Goal: Register for event/course: Sign up to attend an event or enroll in a course

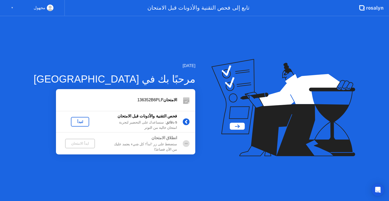
click at [10, 9] on div "مجهول ▼" at bounding box center [32, 8] width 65 height 16
click at [378, 188] on icon "Open Intercom Messenger" at bounding box center [378, 190] width 6 height 7
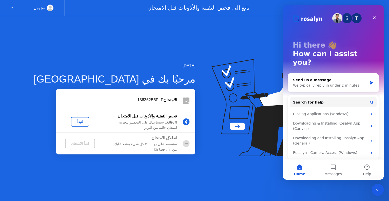
click at [279, 174] on div "[DATE] مرحبًا بك في [PERSON_NAME] 136352B6PLP فحص التقنية والأذونات قبل الامتحا…" at bounding box center [194, 108] width 389 height 185
click at [375, 19] on icon "Close" at bounding box center [374, 17] width 3 height 3
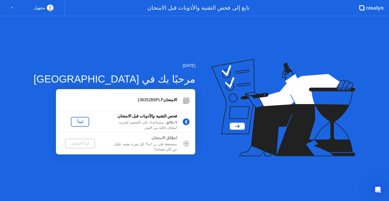
click at [71, 119] on button "لنبدأ" at bounding box center [80, 122] width 18 height 10
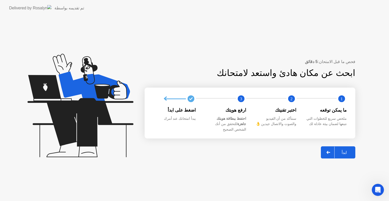
click at [326, 150] on div at bounding box center [329, 153] width 12 height 12
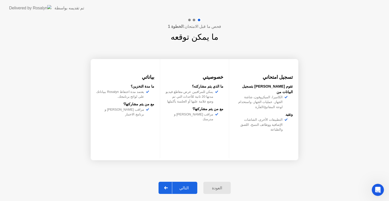
click at [216, 187] on div "العودة" at bounding box center [217, 188] width 24 height 5
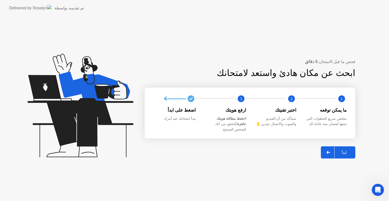
drag, startPoint x: 0, startPoint y: 49, endPoint x: 2, endPoint y: 45, distance: 4.3
click at [376, 190] on icon "Open Intercom Messenger" at bounding box center [378, 190] width 8 height 8
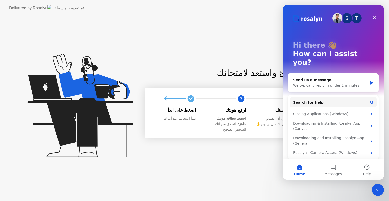
click at [245, 169] on div "فحص ما قبل الامتحان: 5 دقائق ابحث عن مكان هادئ واستعد لامتحانك 1 2 3 ما يمكن تو…" at bounding box center [194, 108] width 389 height 185
click at [375, 17] on icon "Close" at bounding box center [374, 17] width 3 height 3
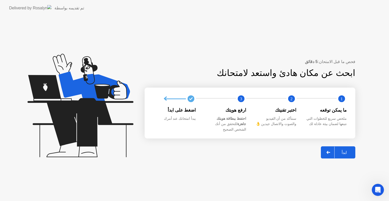
click at [328, 151] on icon at bounding box center [329, 152] width 4 height 3
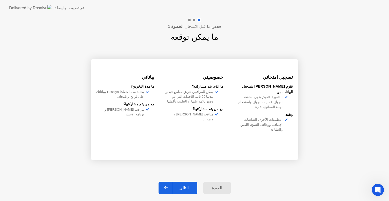
click at [182, 189] on div "التالي" at bounding box center [184, 188] width 24 height 5
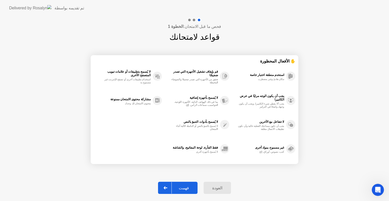
click at [184, 187] on div "فهمت" at bounding box center [184, 188] width 24 height 5
select select "Available cameras"
select select "Available speakers"
select select "Available microphones"
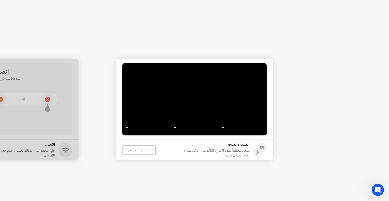
select select "*"
select select "**********"
select select "*******"
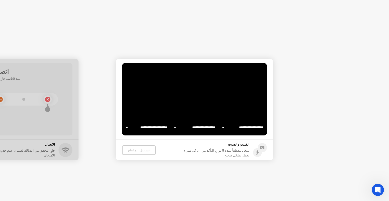
select select "*******"
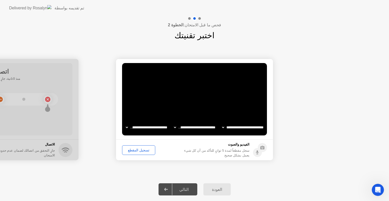
click at [142, 151] on div "تسجيل المقطع" at bounding box center [139, 150] width 30 height 4
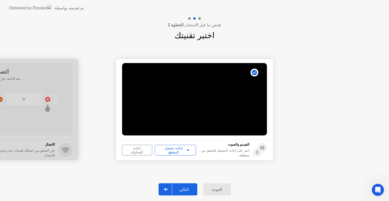
click at [134, 152] on div "إعادة المحاولة" at bounding box center [137, 150] width 27 height 8
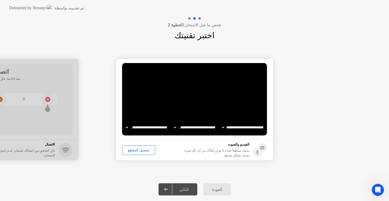
click at [134, 152] on div "تسجيل المقطع" at bounding box center [139, 150] width 30 height 4
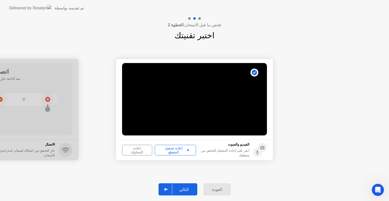
click at [133, 152] on div "إعادة المحاولة" at bounding box center [137, 150] width 27 height 8
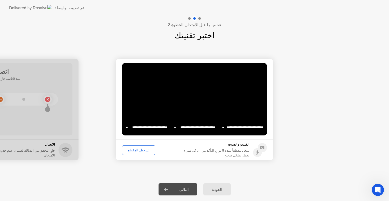
click at [135, 150] on div "تسجيل المقطع" at bounding box center [139, 150] width 30 height 4
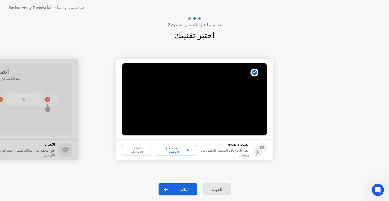
click at [180, 186] on button "التالي" at bounding box center [178, 190] width 39 height 12
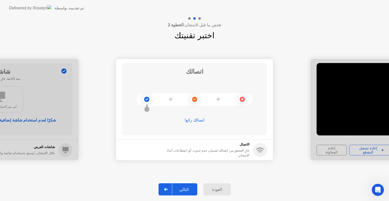
click at [189, 191] on div "التالي" at bounding box center [184, 189] width 24 height 5
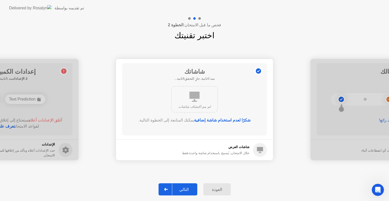
click at [178, 188] on div "التالي" at bounding box center [184, 189] width 24 height 5
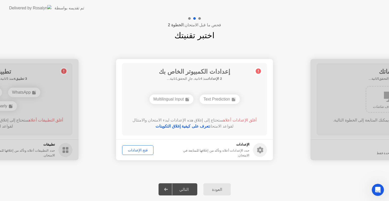
click at [200, 127] on link "تعرف على كيفية إغلاق التكوينات" at bounding box center [183, 126] width 54 height 4
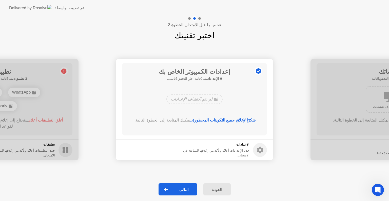
click at [185, 189] on div "التالي" at bounding box center [184, 189] width 24 height 5
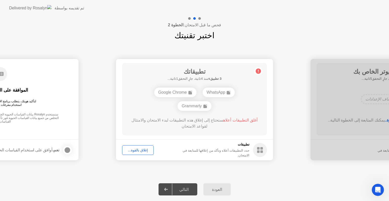
click at [134, 150] on div "إغلاق بالقوة..." at bounding box center [138, 150] width 28 height 4
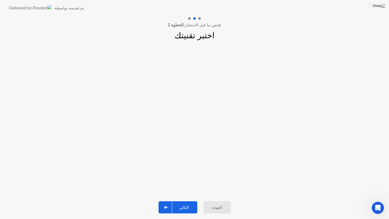
click at [188, 201] on div "التالي" at bounding box center [184, 207] width 24 height 5
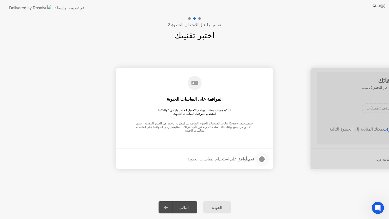
click at [259, 160] on div at bounding box center [262, 159] width 6 height 6
click at [187, 201] on div "التالي" at bounding box center [184, 207] width 24 height 5
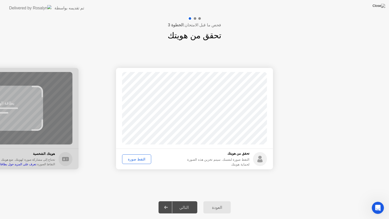
click at [138, 160] on div "التقط صورة" at bounding box center [137, 159] width 26 height 4
click at [186, 201] on div "التالي" at bounding box center [184, 207] width 24 height 5
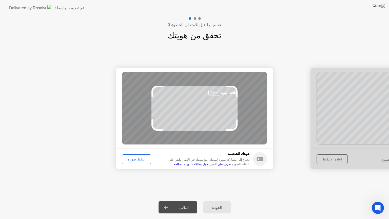
click at [345, 82] on div at bounding box center [389, 118] width 157 height 101
click at [222, 201] on button "العودة" at bounding box center [217, 207] width 27 height 12
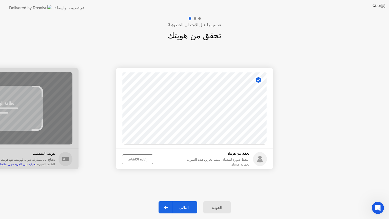
click at [127, 159] on div "إعادة الالتقاط" at bounding box center [138, 159] width 28 height 4
click at [140, 160] on div "التقط صورة" at bounding box center [137, 159] width 26 height 4
click at [170, 201] on div at bounding box center [166, 208] width 12 height 12
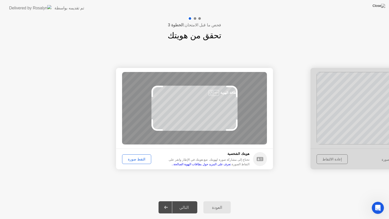
click at [139, 158] on div "التقط صورة" at bounding box center [137, 159] width 26 height 4
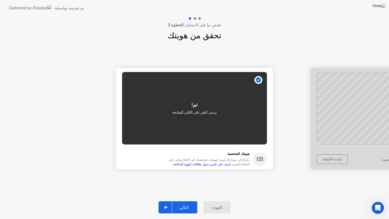
click at [168, 201] on icon at bounding box center [166, 207] width 4 height 3
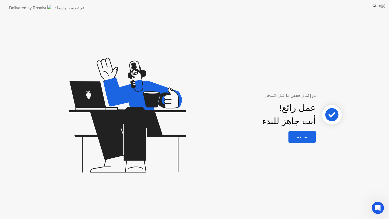
click at [301, 135] on div "متابعة" at bounding box center [302, 136] width 24 height 5
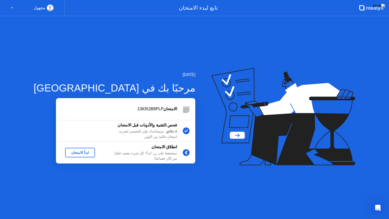
click at [67, 153] on div "ابدأ الامتحان" at bounding box center [80, 153] width 26 height 4
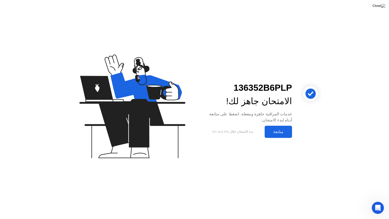
click at [280, 134] on div "متابعة" at bounding box center [278, 131] width 24 height 5
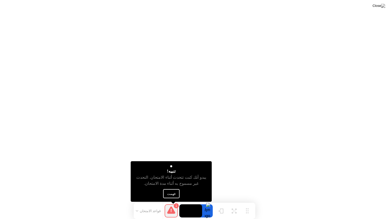
click at [172, 193] on button "فهمت" at bounding box center [171, 193] width 16 height 9
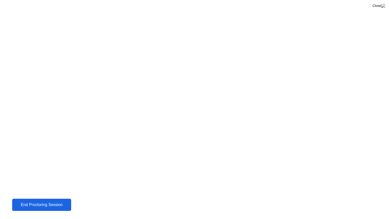
click at [52, 201] on div "End Proctoring Session" at bounding box center [41, 205] width 57 height 5
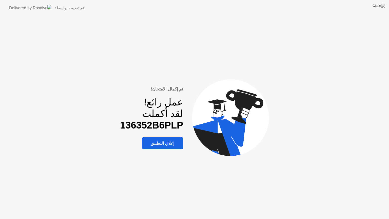
click at [156, 138] on button "إغلاق التطبيق" at bounding box center [162, 143] width 41 height 12
